Goal: Information Seeking & Learning: Check status

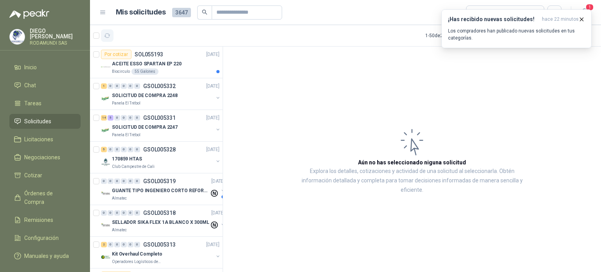
click at [111, 37] on button "button" at bounding box center [107, 35] width 13 height 13
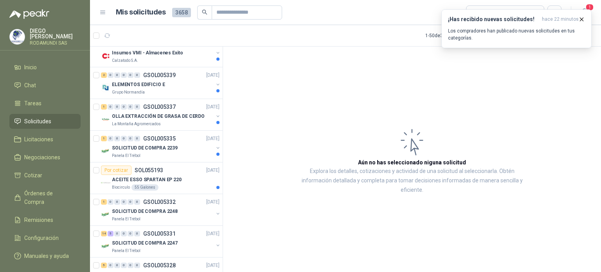
scroll to position [269, 0]
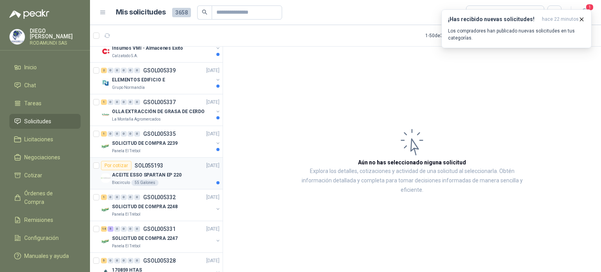
click at [185, 171] on div "ACEITE ESSO SPARTAN EP 220" at bounding box center [166, 174] width 108 height 9
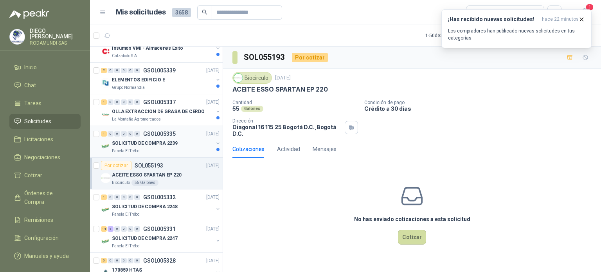
click at [179, 144] on div "SOLICITUD DE COMPRA 2239" at bounding box center [162, 143] width 101 height 9
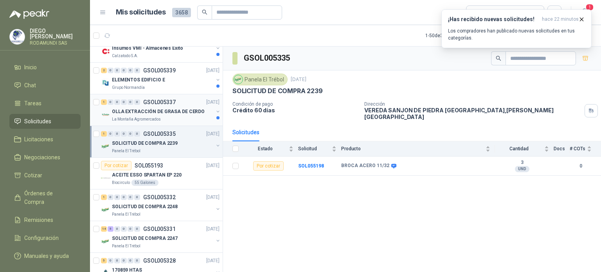
click at [183, 118] on div "La Montaña Agromercados" at bounding box center [162, 119] width 101 height 6
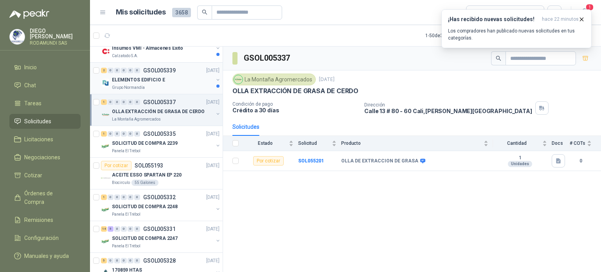
click at [182, 85] on div "Grupo Normandía" at bounding box center [162, 88] width 101 height 6
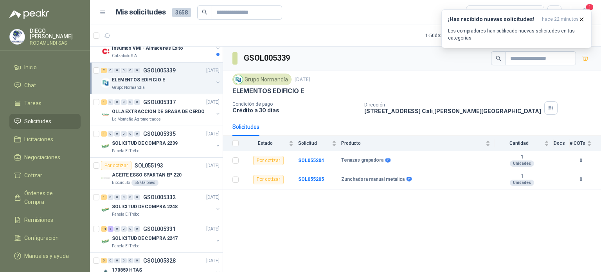
drag, startPoint x: 222, startPoint y: 99, endPoint x: 223, endPoint y: 86, distance: 13.7
click at [223, 86] on div "1 0 0 0 0 0 GSOL005362 [DATE] TIC Colegio Jefferson 1 0 0 0 0 0 GSOL005361 [DAT…" at bounding box center [345, 160] width 511 height 229
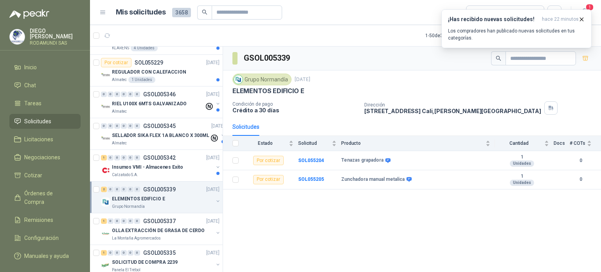
scroll to position [137, 0]
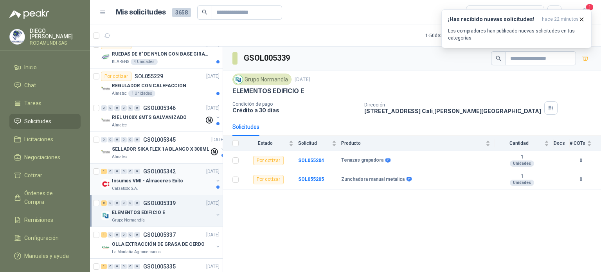
click at [193, 187] on div "Calzatodo S.A." at bounding box center [162, 189] width 101 height 6
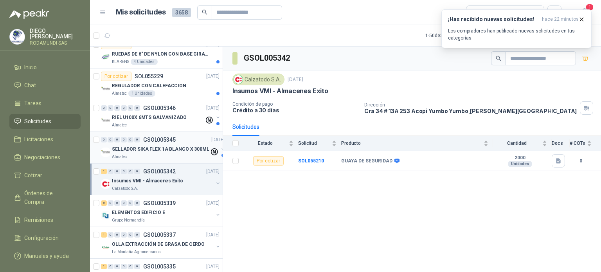
click at [177, 155] on div "Almatec" at bounding box center [160, 157] width 97 height 6
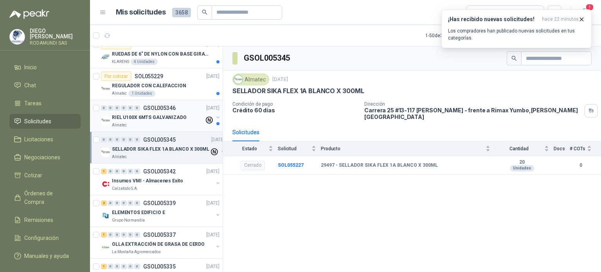
click at [175, 120] on p "RIEL U100X 6MTS GALVANIZADO" at bounding box center [149, 117] width 75 height 7
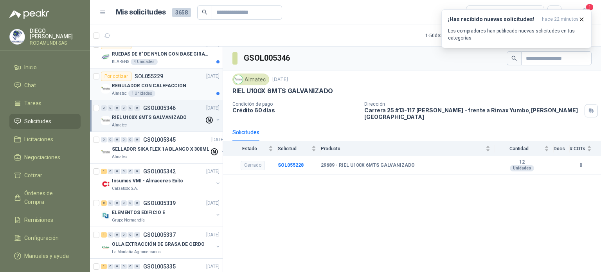
click at [189, 81] on div "REGULADOR CON CALEFACCION" at bounding box center [166, 85] width 108 height 9
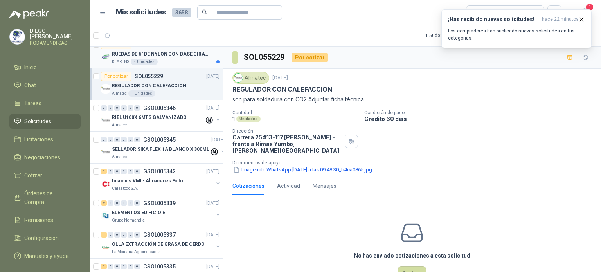
click at [184, 61] on div "KLARENS 4 Unidades" at bounding box center [166, 62] width 108 height 6
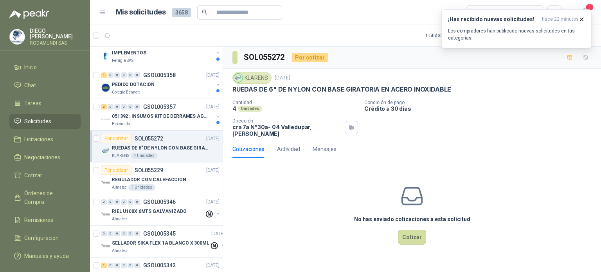
scroll to position [25, 0]
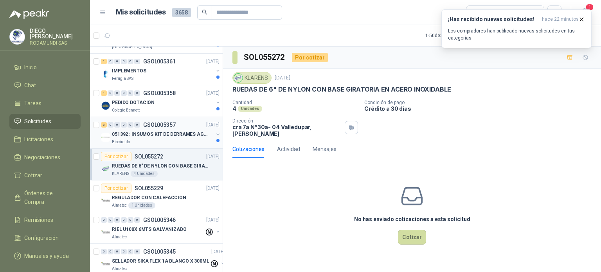
click at [171, 137] on p "051392 : INSUMOS KIT DE DERRAMES AGOSTO 2025" at bounding box center [160, 134] width 97 height 7
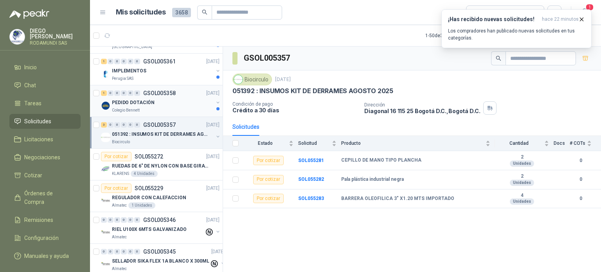
click at [172, 108] on div "Colegio Bennett" at bounding box center [162, 110] width 101 height 6
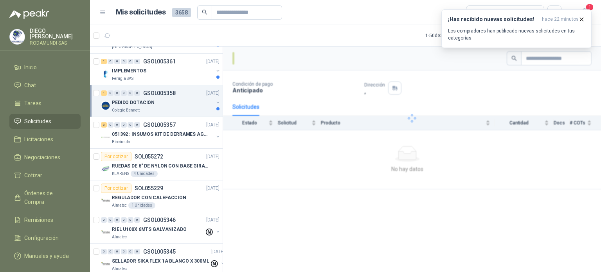
click at [172, 108] on div "Colegio Bennett" at bounding box center [162, 110] width 101 height 6
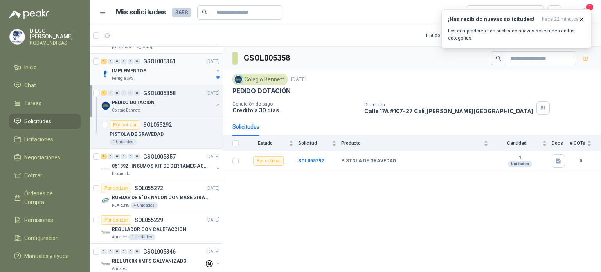
click at [188, 70] on div "IMPLEMENTOS" at bounding box center [162, 70] width 101 height 9
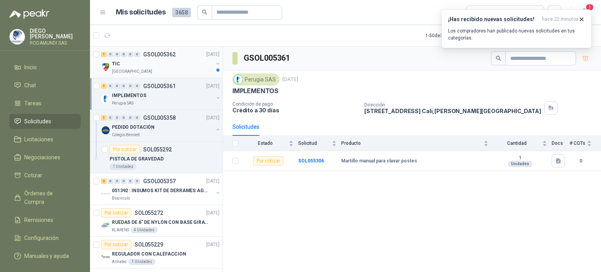
click at [172, 64] on div "TIC" at bounding box center [162, 63] width 101 height 9
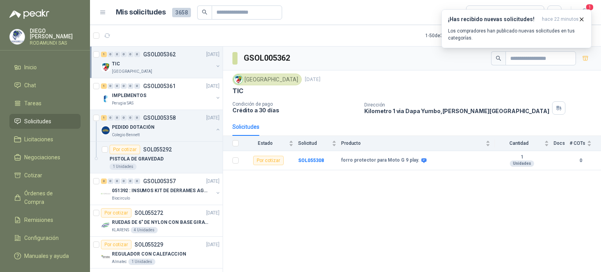
click at [272, 218] on div "GSOL005362 [GEOGRAPHIC_DATA][DATE] TIC Condición de pago Crédito a 30 [PERSON_N…" at bounding box center [412, 161] width 378 height 228
